Goal: Information Seeking & Learning: Learn about a topic

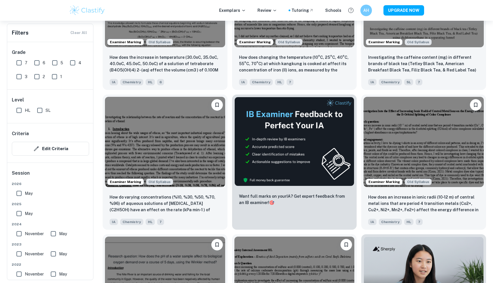
scroll to position [3837, 0]
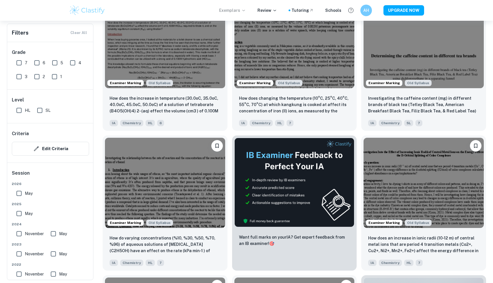
click at [243, 12] on p "Exemplars" at bounding box center [232, 10] width 27 height 6
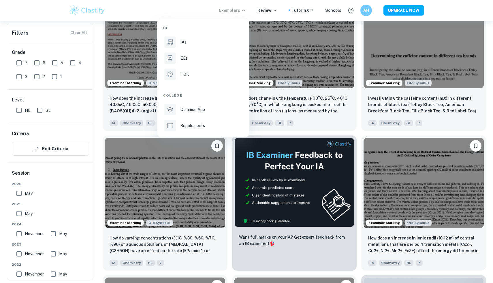
click at [204, 40] on div "IAs" at bounding box center [211, 42] width 62 height 6
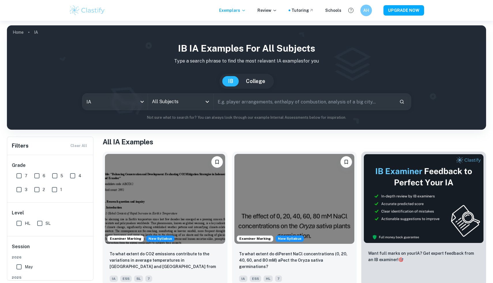
click at [243, 105] on input "text" at bounding box center [303, 102] width 181 height 16
click at [191, 105] on input "All Subjects" at bounding box center [176, 101] width 52 height 11
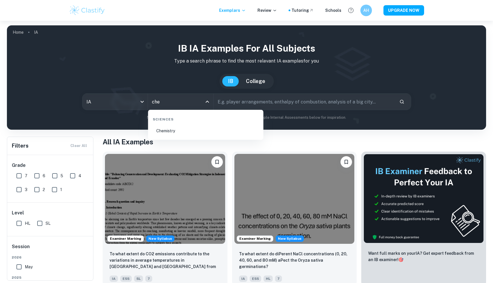
type input "chem"
click at [207, 129] on li "Chemistry" at bounding box center [205, 130] width 111 height 13
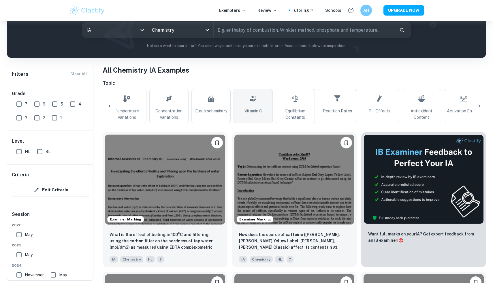
scroll to position [0, 197]
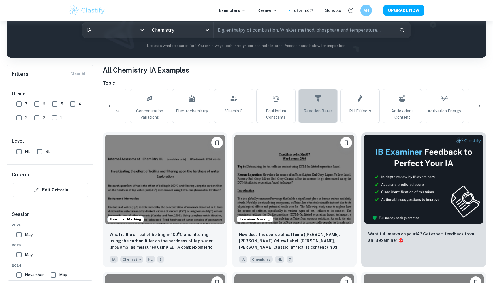
click at [324, 101] on link "Reaction Rates" at bounding box center [317, 106] width 39 height 34
type input "Reaction Rates"
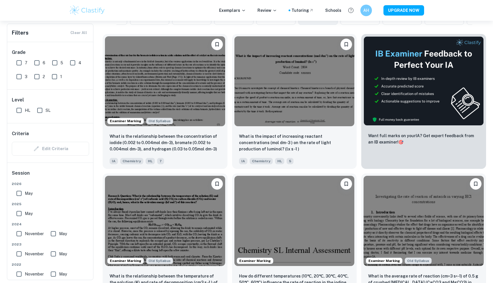
scroll to position [169, 0]
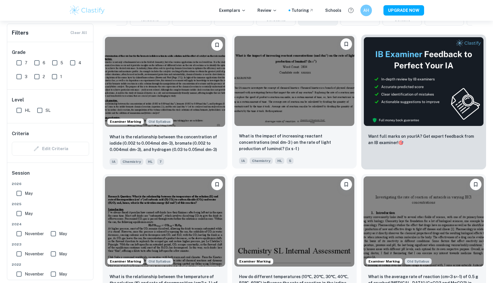
click at [254, 89] on img at bounding box center [294, 81] width 120 height 90
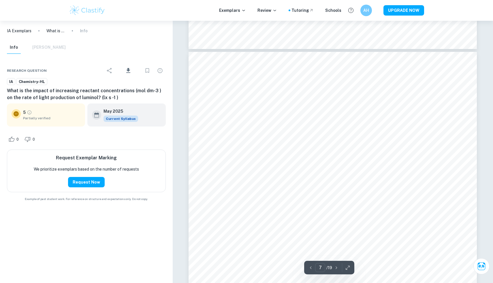
scroll to position [2333, 0]
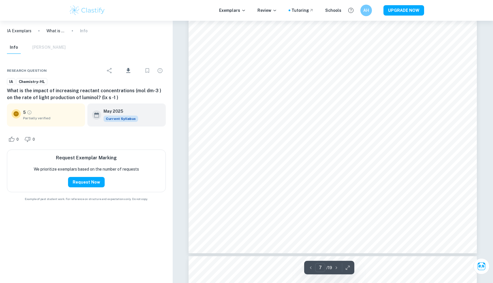
type input "8"
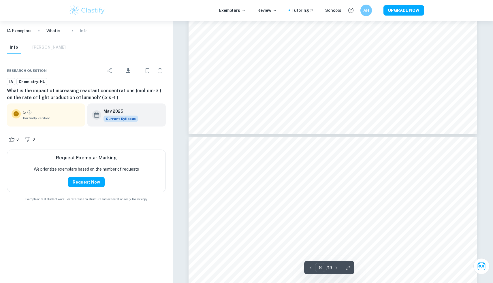
scroll to position [2730, 0]
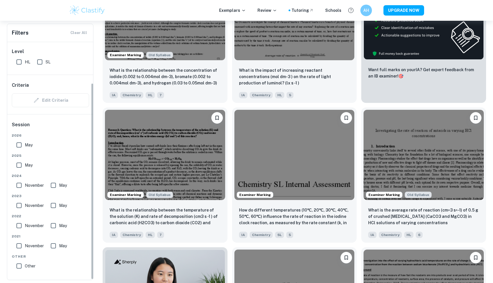
scroll to position [50, 0]
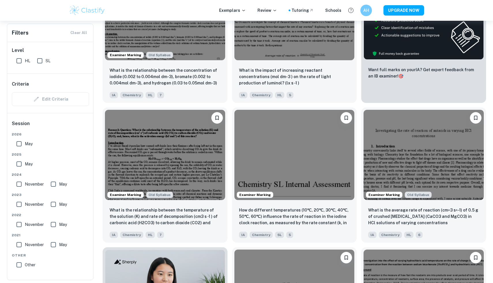
click at [43, 58] on input "SL" at bounding box center [40, 61] width 12 height 12
checkbox input "true"
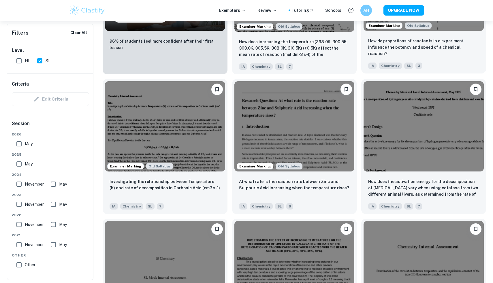
scroll to position [558, 0]
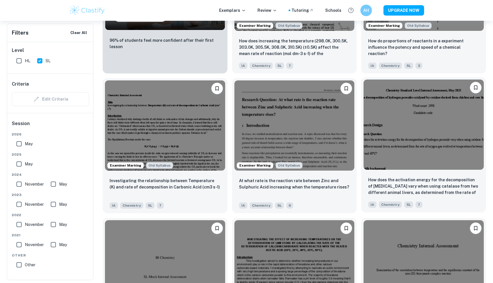
click at [422, 126] on img at bounding box center [423, 125] width 120 height 90
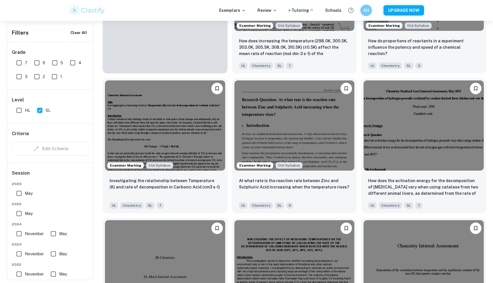
scroll to position [0, 35]
click at [307, 115] on img at bounding box center [294, 125] width 120 height 90
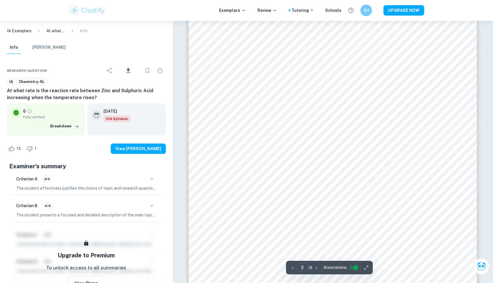
scroll to position [863, 0]
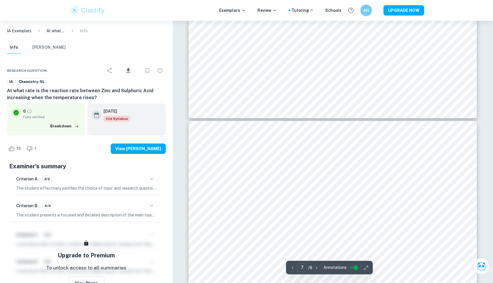
type input "8"
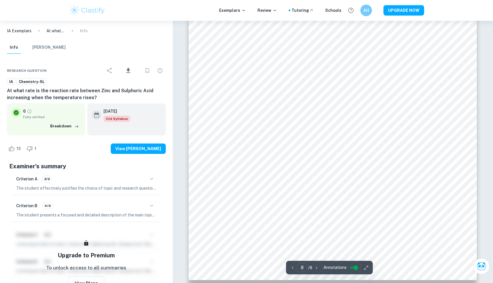
click at [356, 269] on input "controlled" at bounding box center [355, 267] width 21 height 7
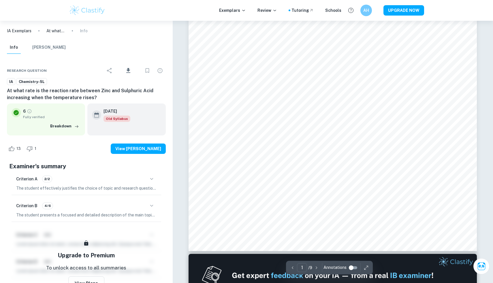
scroll to position [0, 0]
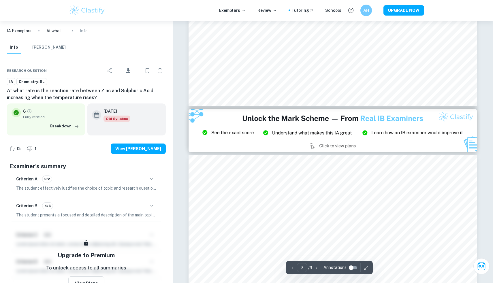
type input "3"
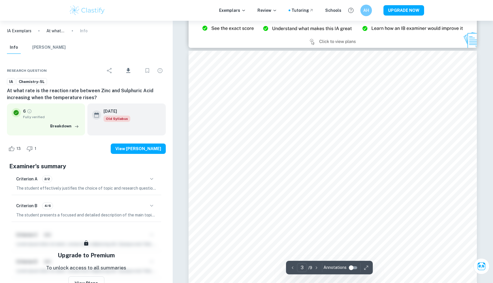
scroll to position [820, 0]
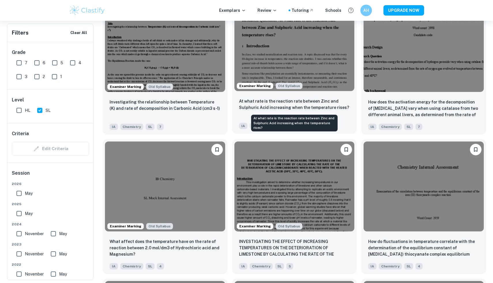
scroll to position [641, 0]
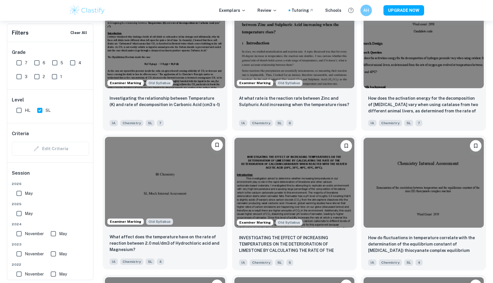
click at [186, 168] on img at bounding box center [165, 182] width 120 height 90
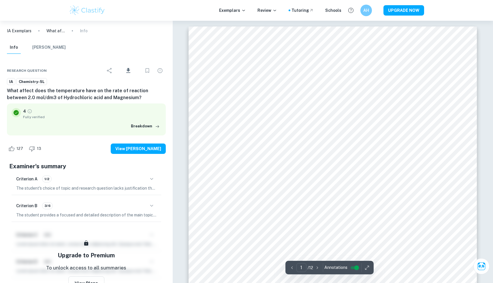
type input "2"
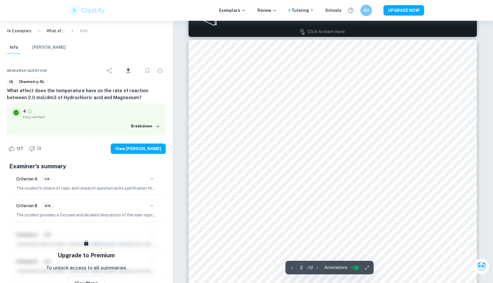
scroll to position [442, 0]
